Goal: Task Accomplishment & Management: Manage account settings

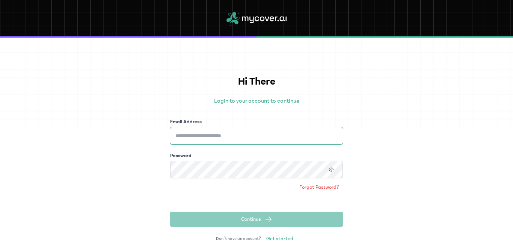
type input "**********"
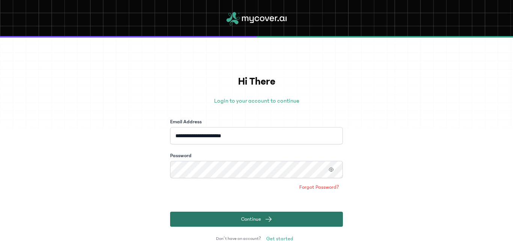
click at [199, 216] on button "Continue" at bounding box center [256, 219] width 173 height 15
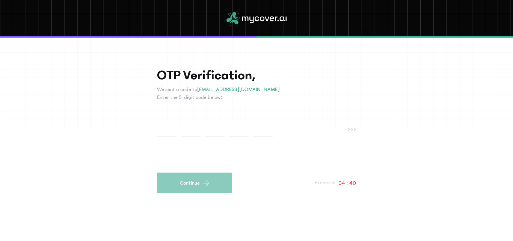
paste input "*"
type input "*"
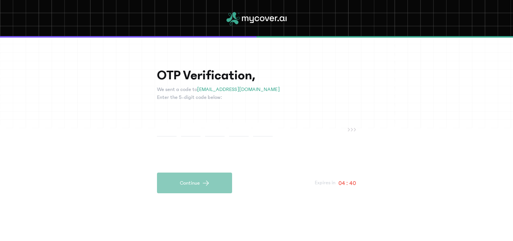
type input "*"
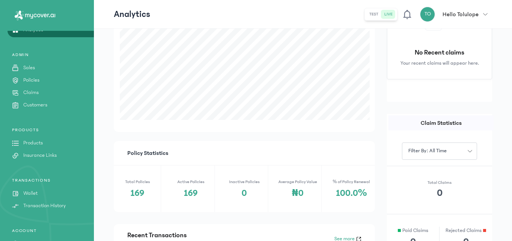
scroll to position [82, 0]
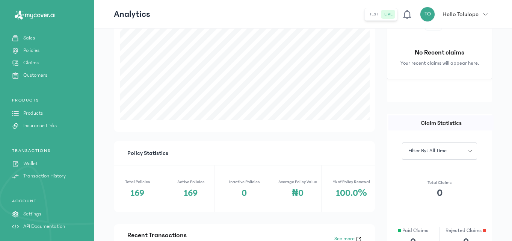
click at [31, 164] on p "Wallet" at bounding box center [30, 164] width 14 height 8
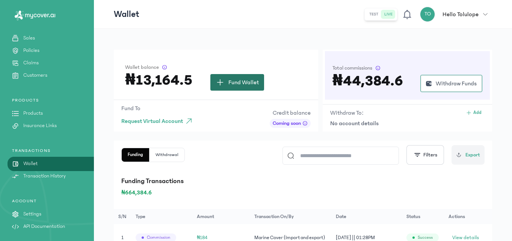
click at [229, 86] on span "Fund Wallet" at bounding box center [244, 82] width 30 height 9
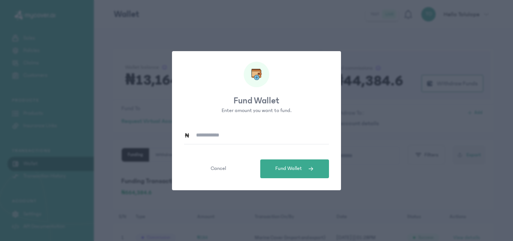
click at [209, 133] on input at bounding box center [259, 135] width 139 height 17
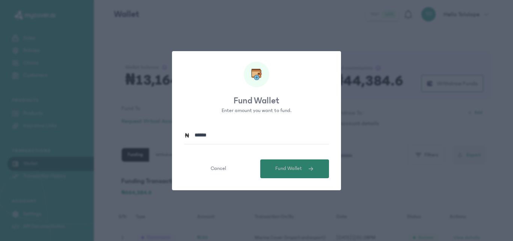
type input "******"
click at [294, 170] on span "Fund Wallet" at bounding box center [288, 169] width 27 height 8
